Goal: Task Accomplishment & Management: Manage account settings

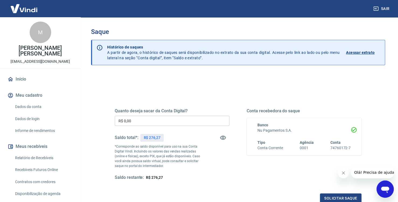
click at [153, 117] on input "R$ 0,00" at bounding box center [172, 121] width 115 height 10
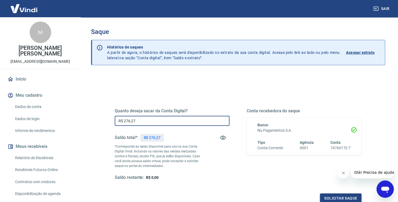
type input "R$ 276,27"
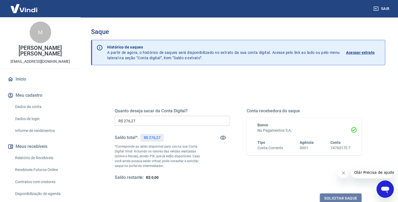
click at [330, 195] on button "Solicitar saque" at bounding box center [340, 198] width 41 height 10
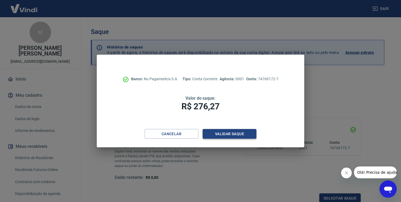
click at [240, 134] on button "Validar saque" at bounding box center [230, 134] width 54 height 10
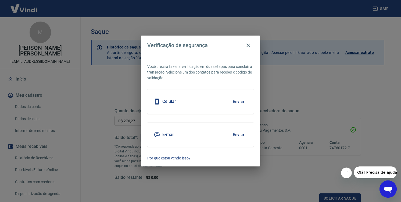
scroll to position [1, 0]
click at [232, 132] on button "Enviar" at bounding box center [238, 134] width 17 height 11
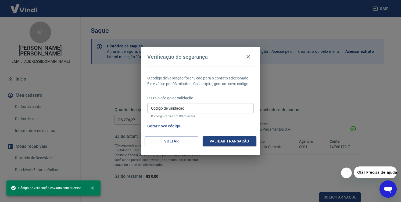
click at [192, 108] on input "Código de validação" at bounding box center [200, 108] width 107 height 10
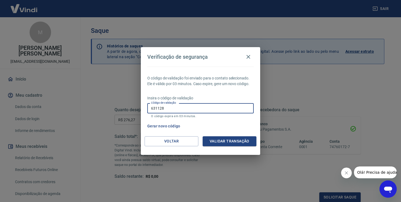
type input "631128"
click at [234, 146] on div "Voltar Validar transação" at bounding box center [200, 145] width 119 height 19
click at [232, 142] on button "Validar transação" at bounding box center [230, 141] width 54 height 10
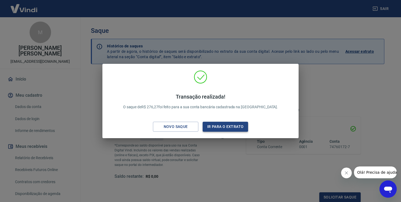
click at [224, 126] on button "Ir para o extrato" at bounding box center [225, 127] width 45 height 10
